Goal: Information Seeking & Learning: Understand process/instructions

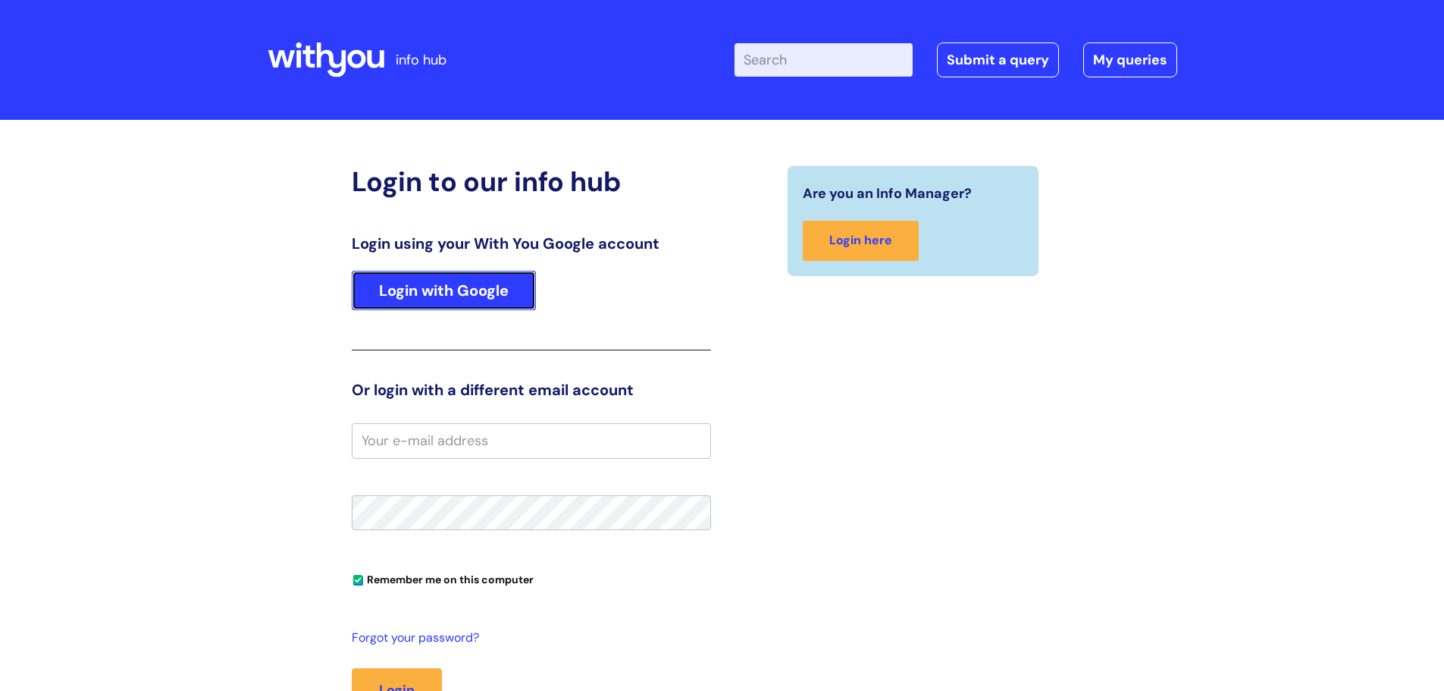
click at [435, 290] on link "Login with Google" at bounding box center [444, 290] width 184 height 39
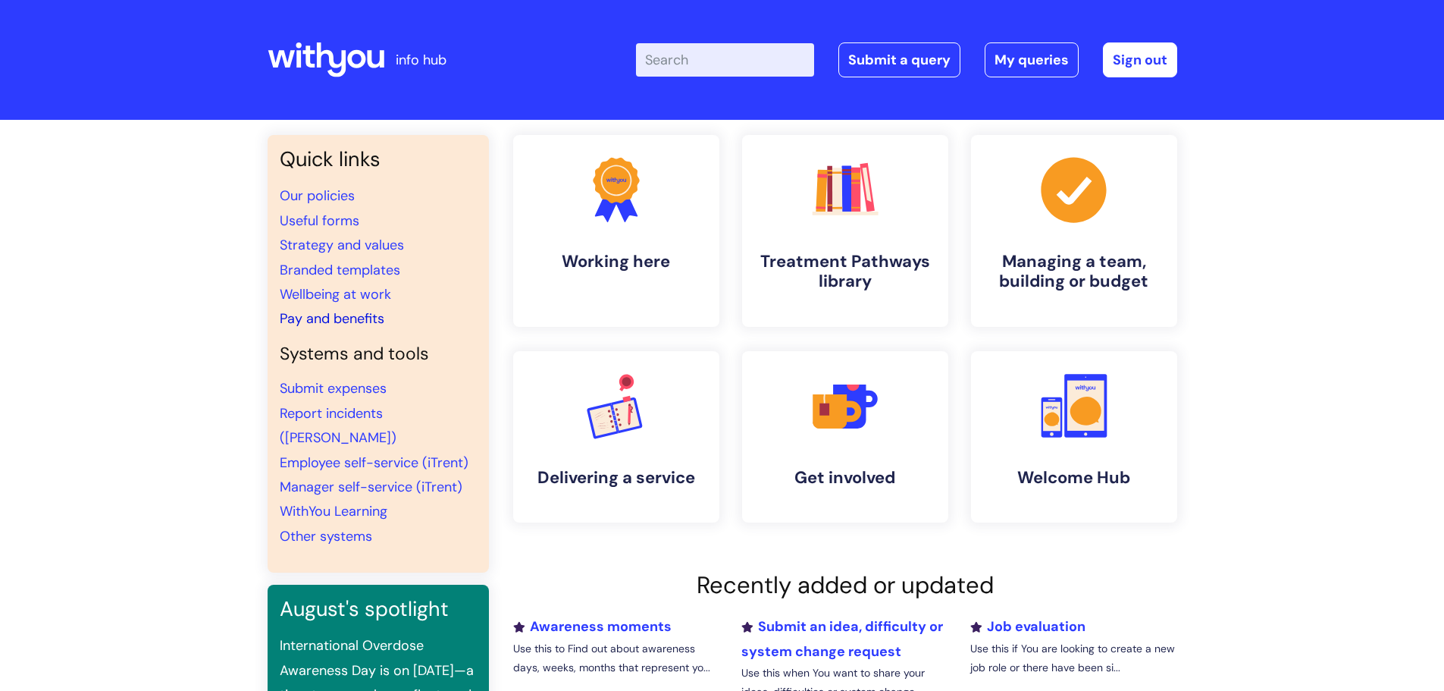
click at [381, 317] on link "Pay and benefits" at bounding box center [332, 318] width 105 height 18
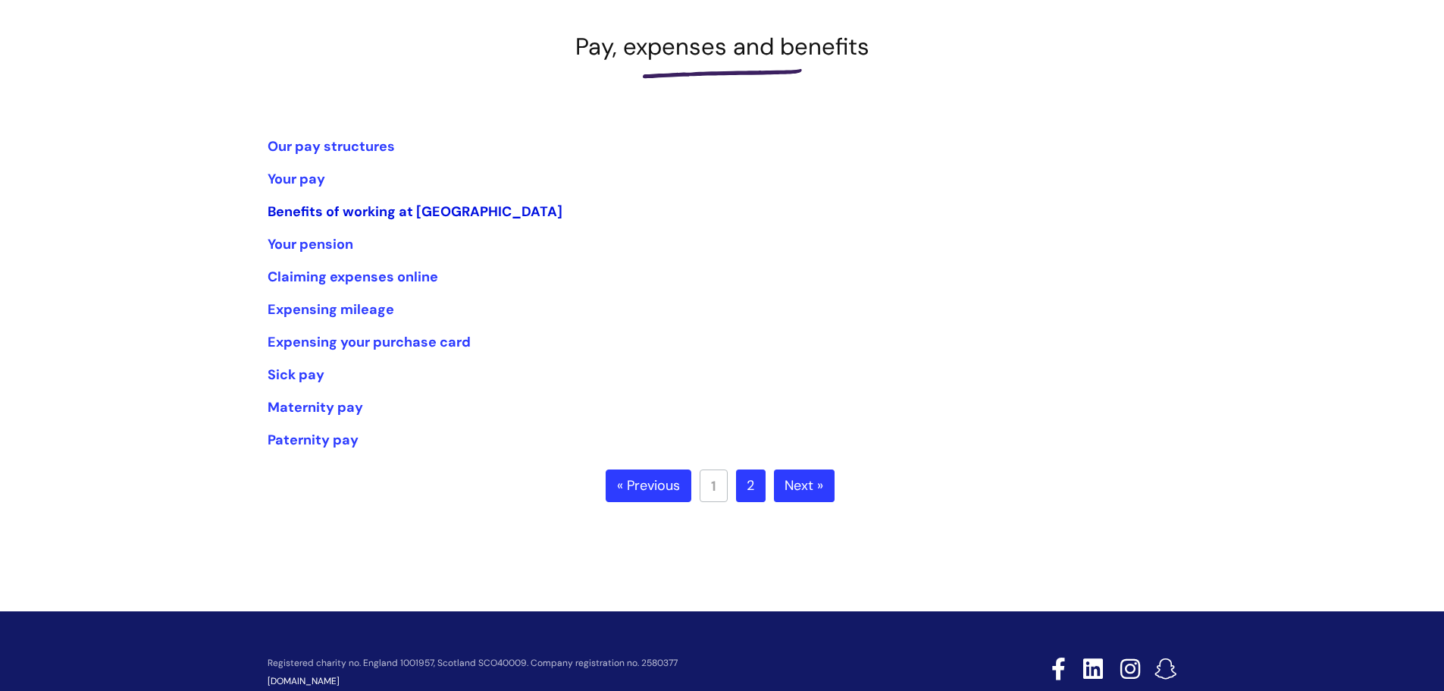
scroll to position [272, 0]
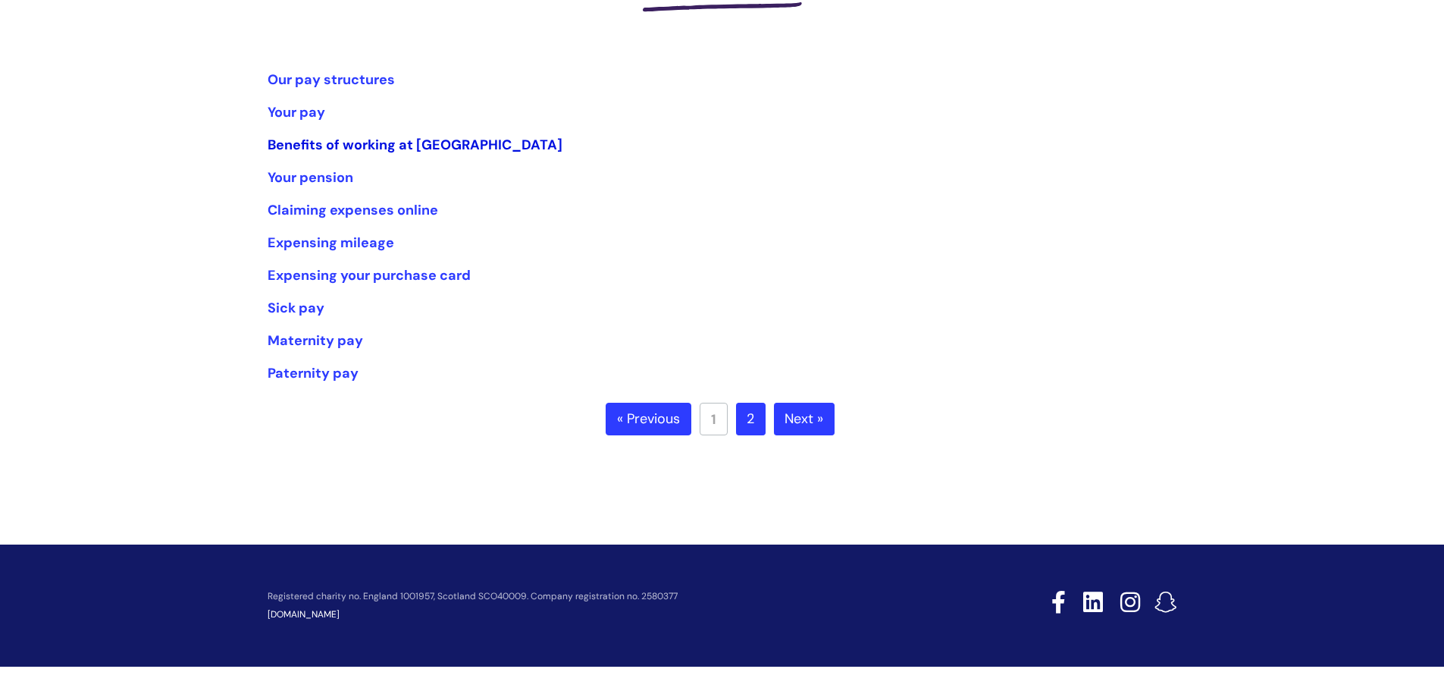
click at [374, 141] on link "Benefits of working at [GEOGRAPHIC_DATA]" at bounding box center [415, 145] width 295 height 18
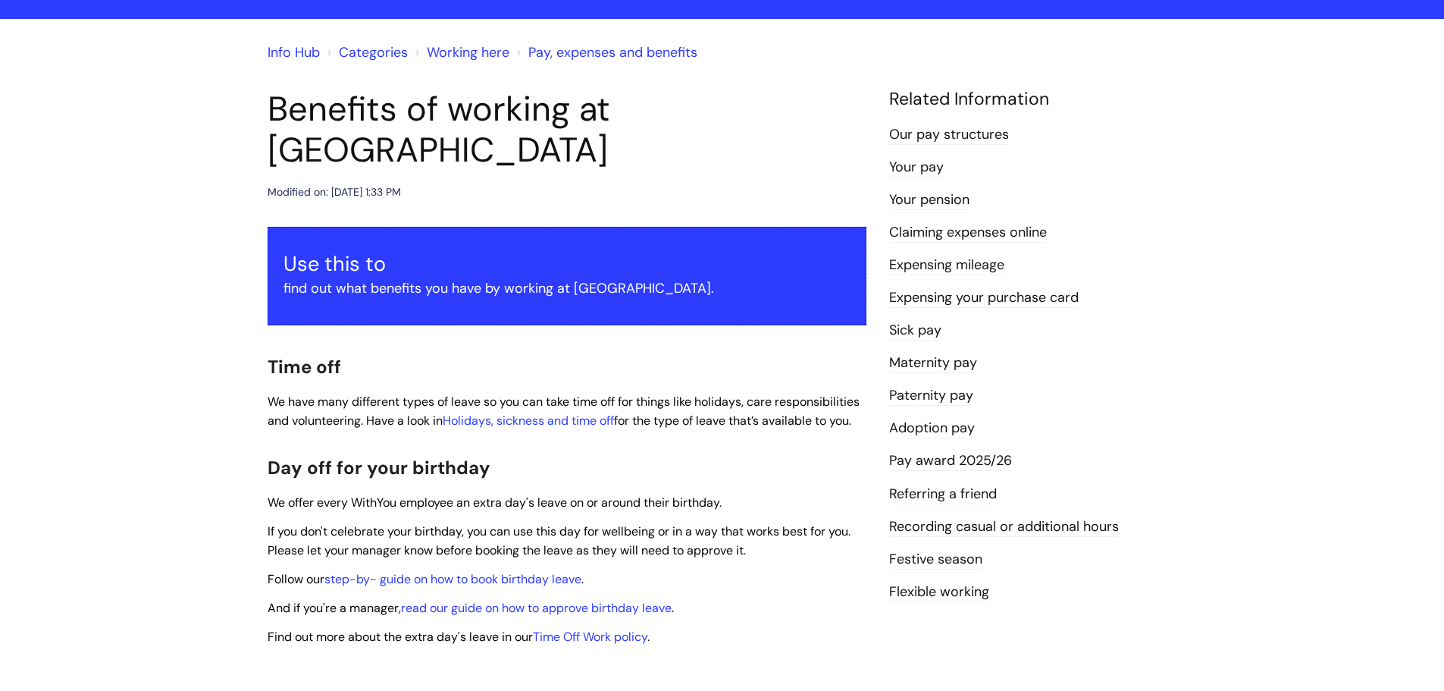
scroll to position [227, 0]
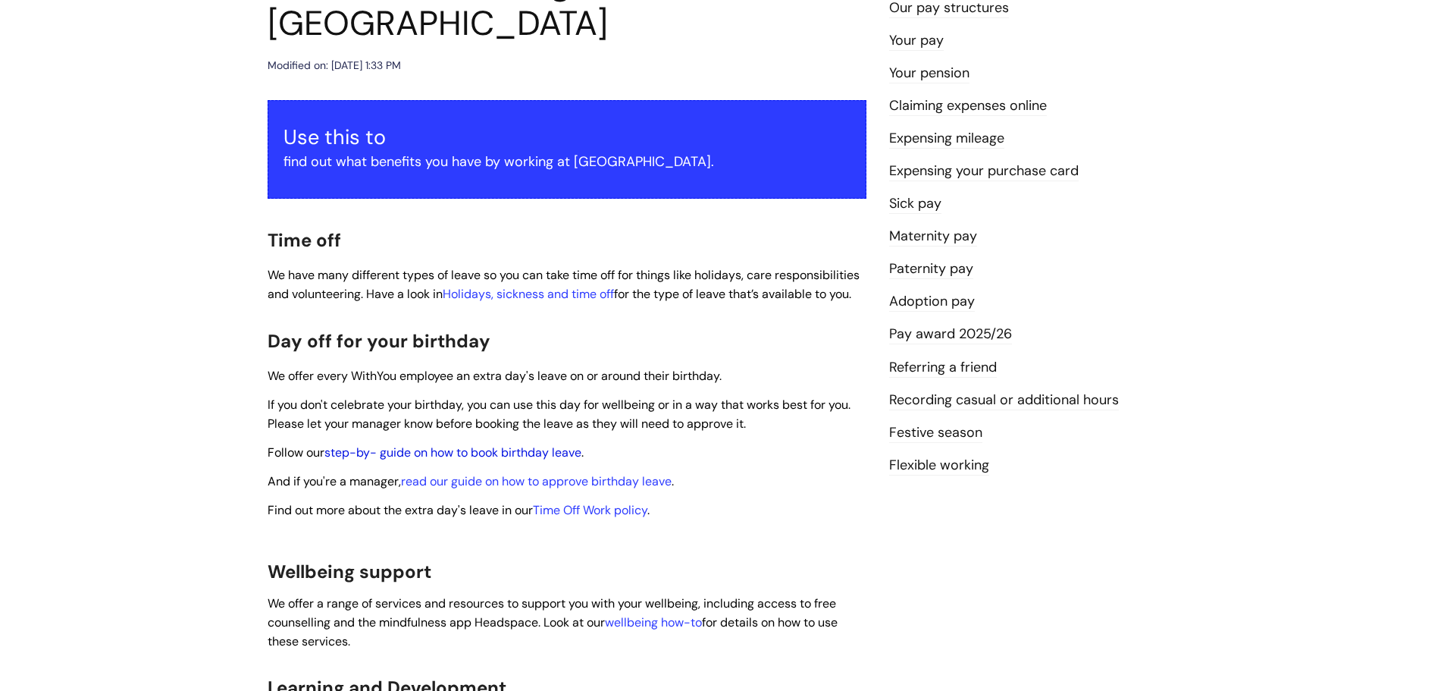
click at [542, 444] on link "step-by- guide on how to book birthday leave" at bounding box center [453, 452] width 257 height 16
